Goal: Information Seeking & Learning: Learn about a topic

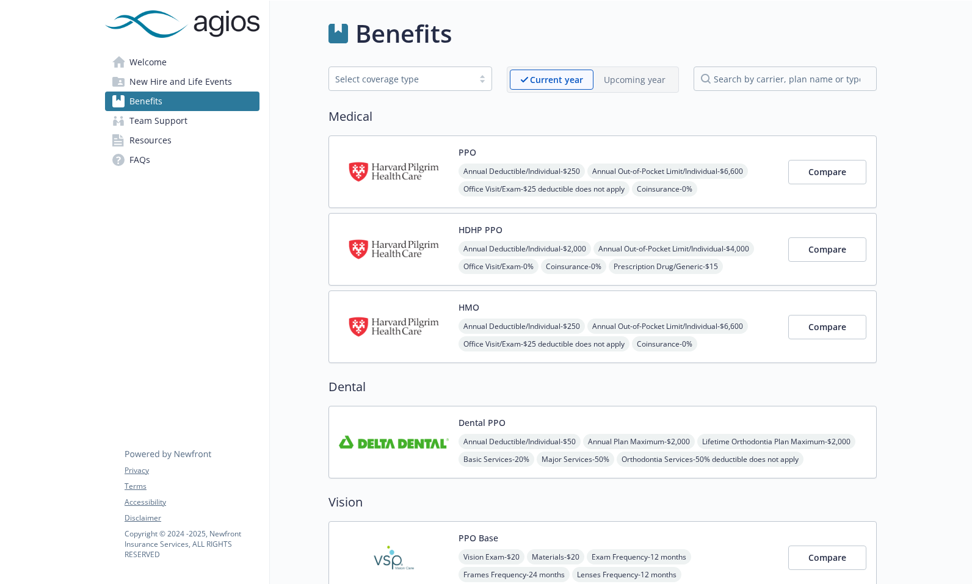
click at [465, 153] on button "PPO" at bounding box center [467, 152] width 18 height 13
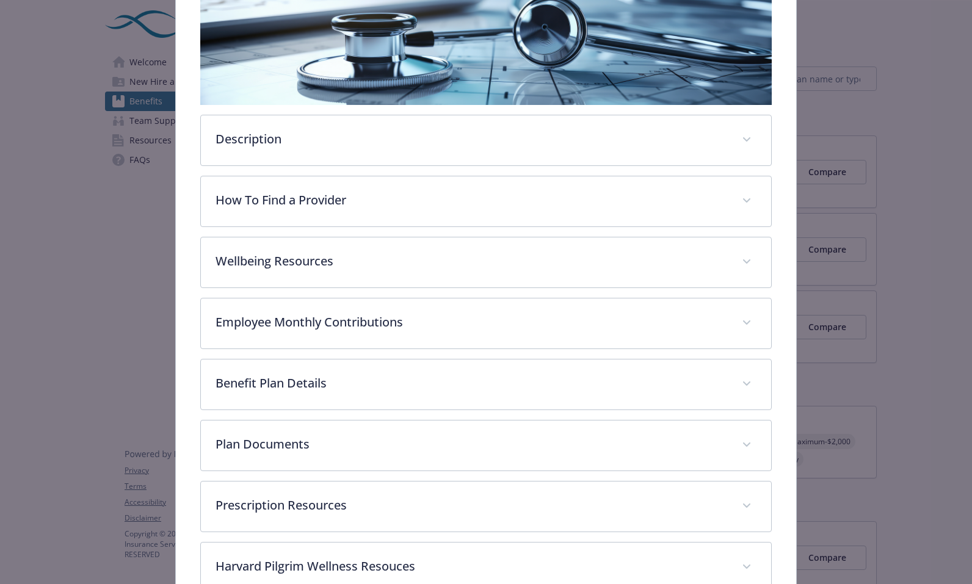
scroll to position [281, 0]
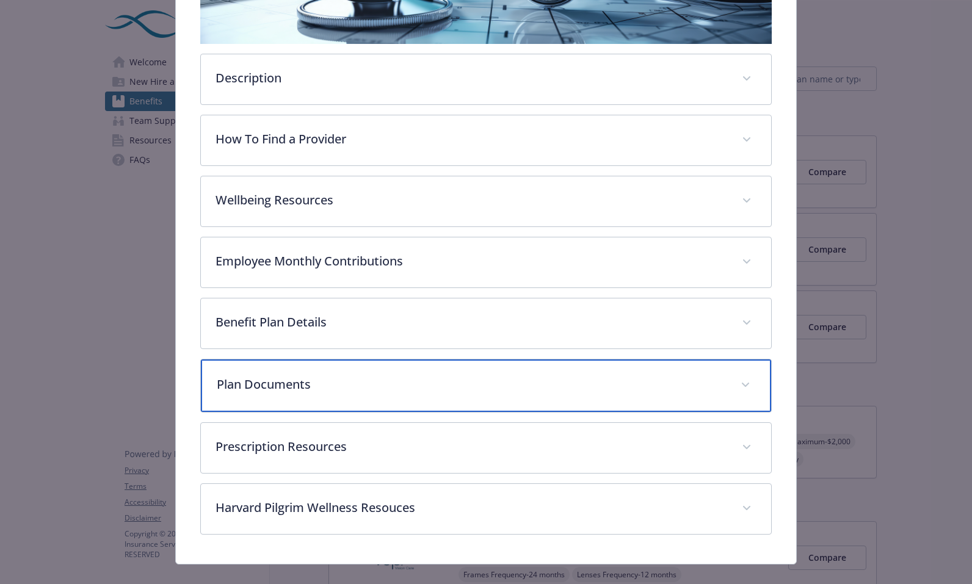
click at [452, 382] on p "Plan Documents" at bounding box center [472, 384] width 510 height 18
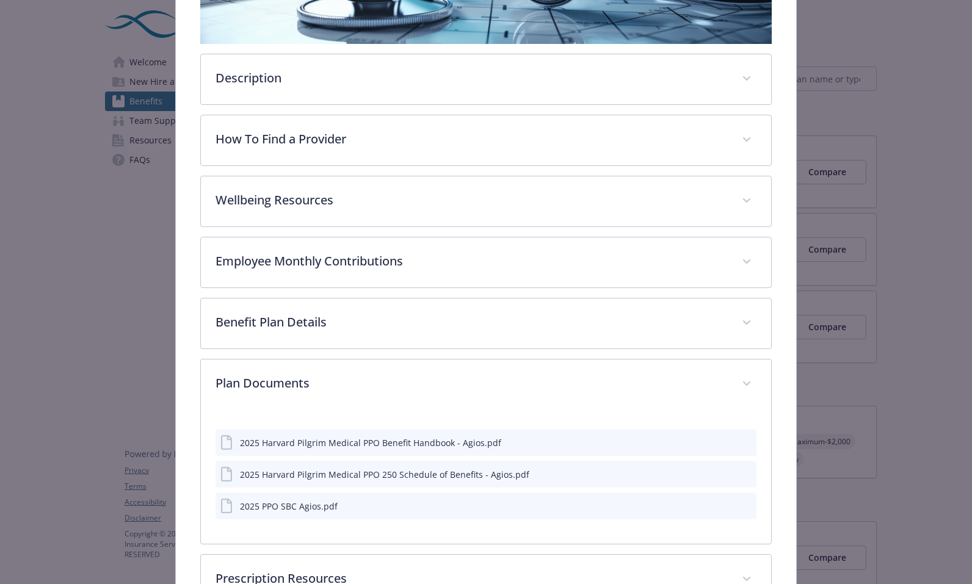
click at [739, 441] on icon "preview file" at bounding box center [744, 442] width 11 height 9
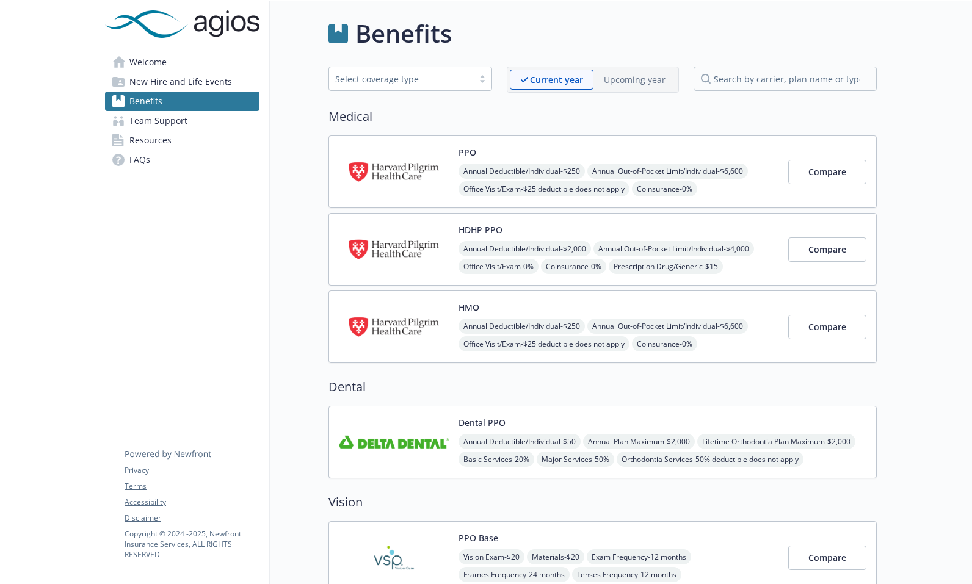
click at [516, 151] on div "PPO Annual Deductible/Individual - $250 Annual Out-of-Pocket Limit/Individual -…" at bounding box center [618, 172] width 320 height 52
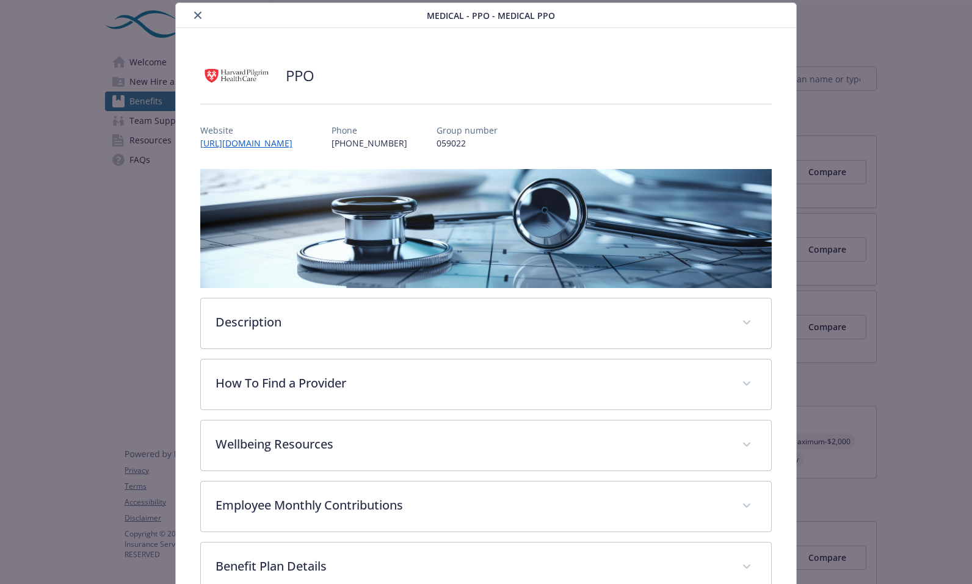
scroll to position [297, 0]
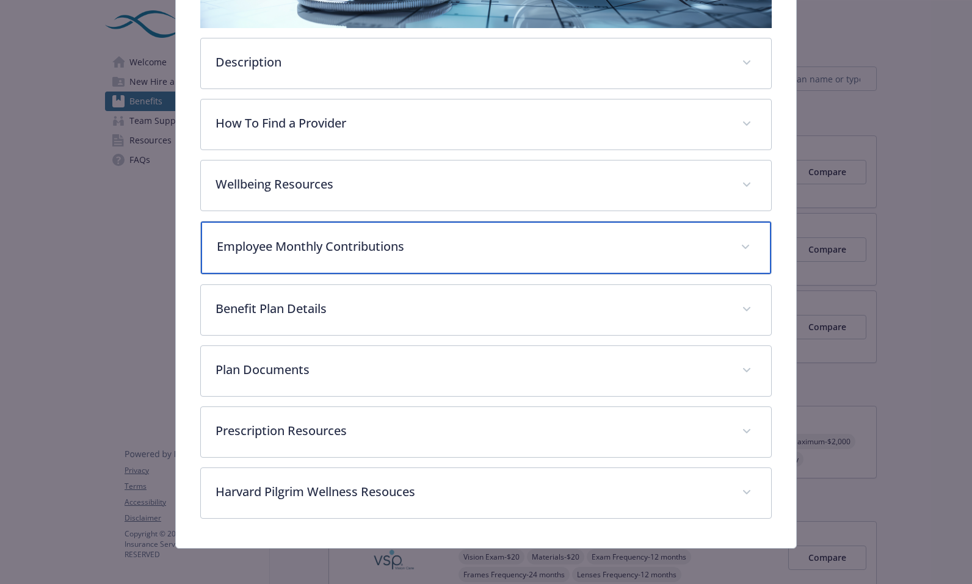
click at [436, 247] on p "Employee Monthly Contributions" at bounding box center [472, 246] width 510 height 18
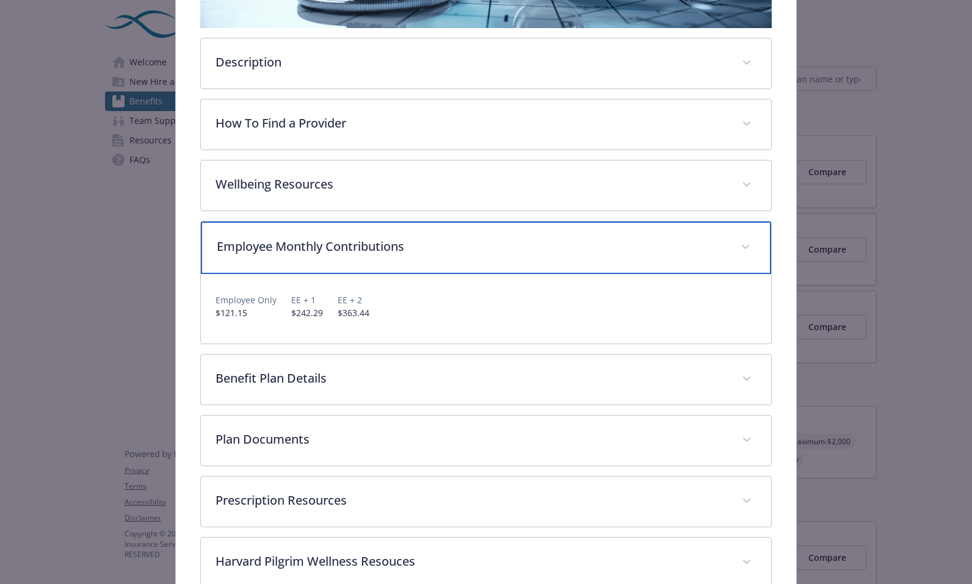
click at [436, 247] on p "Employee Monthly Contributions" at bounding box center [472, 246] width 510 height 18
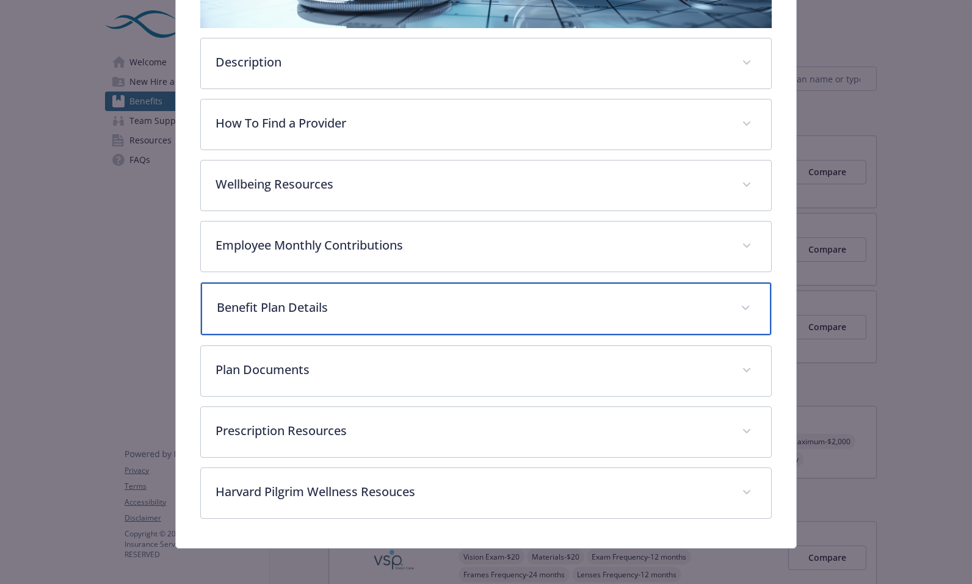
click at [501, 333] on div "Benefit Plan Details" at bounding box center [486, 309] width 571 height 53
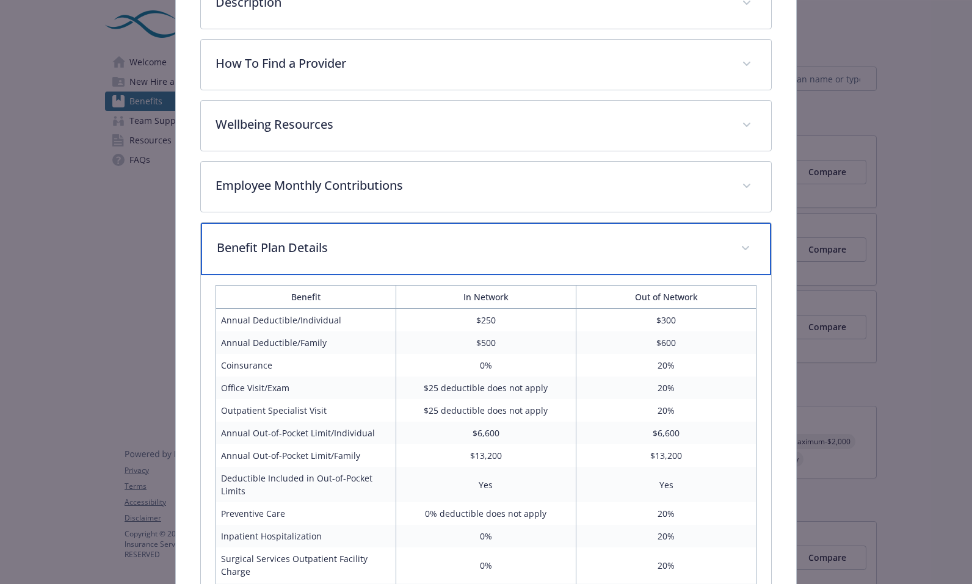
scroll to position [51, 0]
